Goal: Navigation & Orientation: Find specific page/section

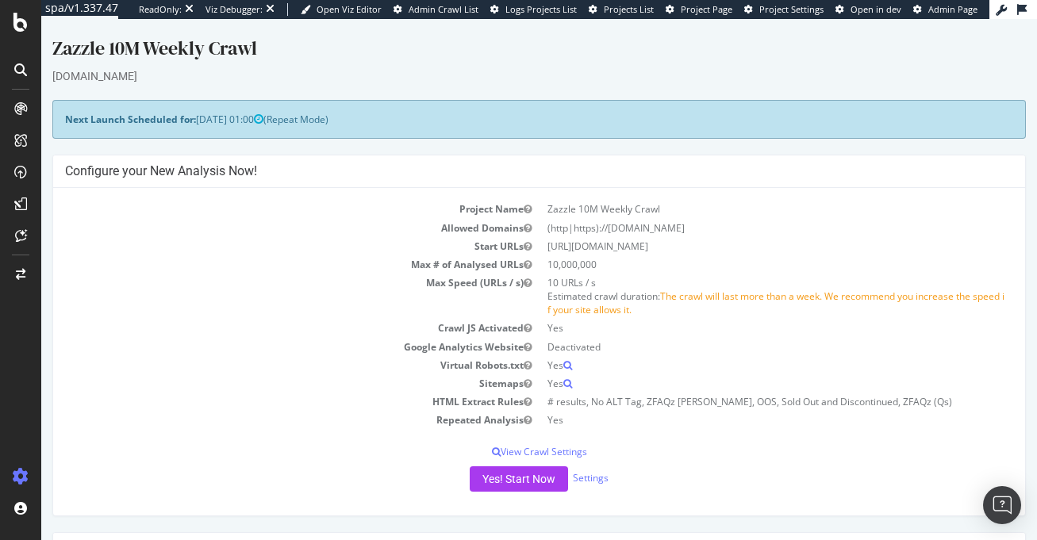
click at [481, 63] on div "Zazzle 10M Weekly Crawl" at bounding box center [538, 51] width 973 height 33
